Goal: Check status: Check status

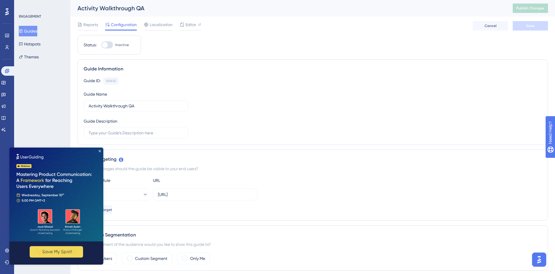
click at [37, 30] on button "Guides" at bounding box center [28, 31] width 18 height 11
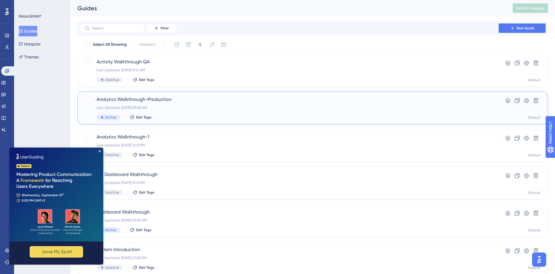
click at [181, 105] on div "Last Updated: [DATE] 09:28 AM" at bounding box center [289, 107] width 385 height 5
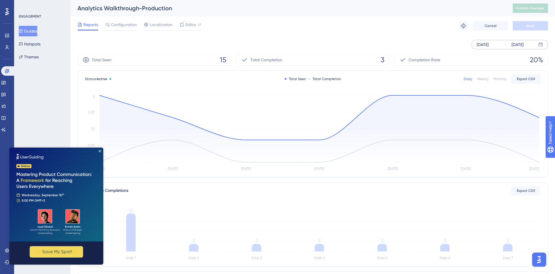
click at [489, 43] on div "[DATE]" at bounding box center [483, 44] width 12 height 7
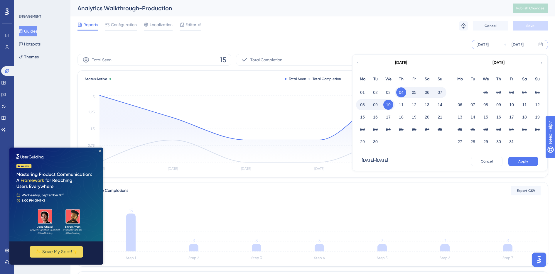
click at [358, 62] on icon at bounding box center [358, 62] width 4 height 5
click at [377, 91] on button "01" at bounding box center [375, 92] width 10 height 10
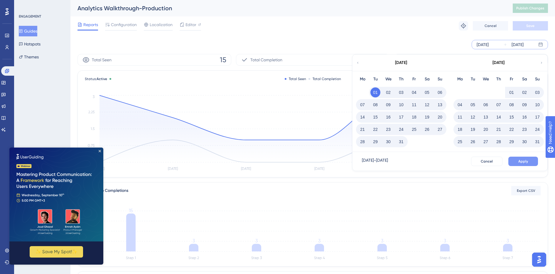
click at [518, 163] on button "Apply" at bounding box center [523, 161] width 30 height 9
